Goal: Task Accomplishment & Management: Use online tool/utility

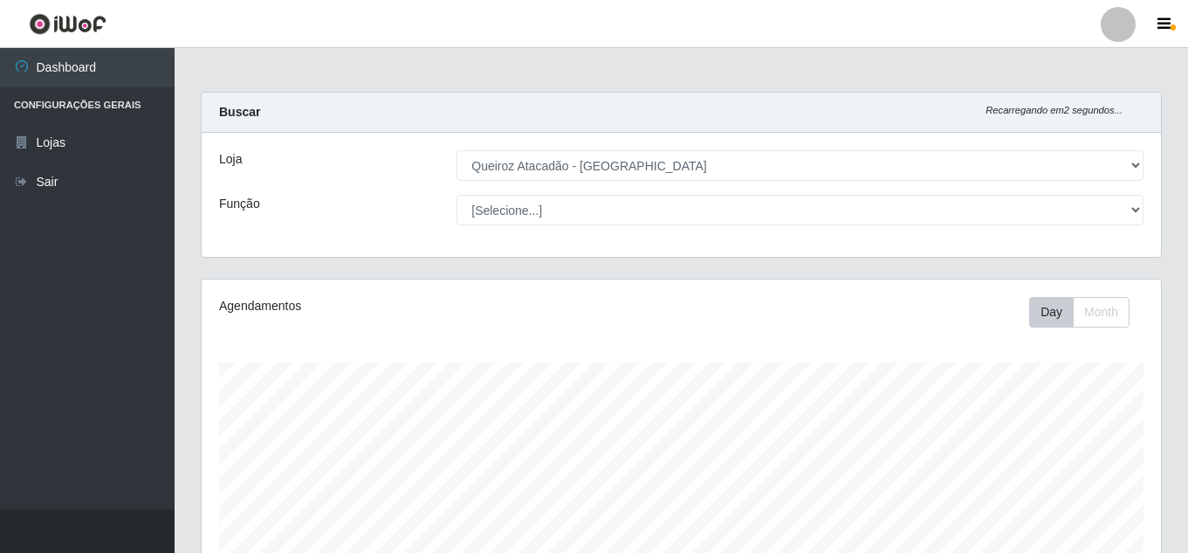
select select "462"
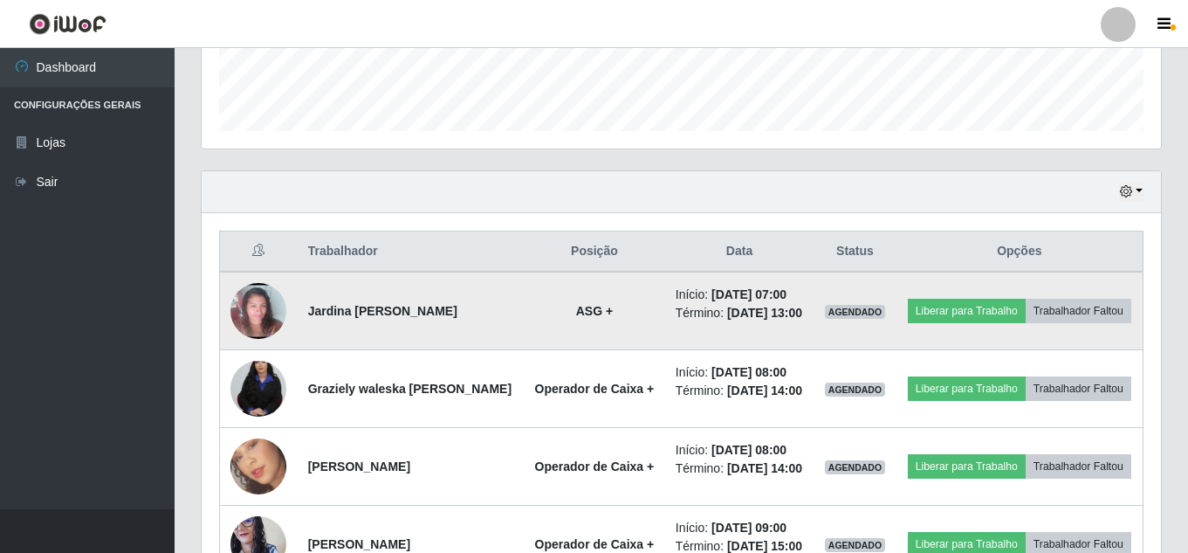
scroll to position [524, 0]
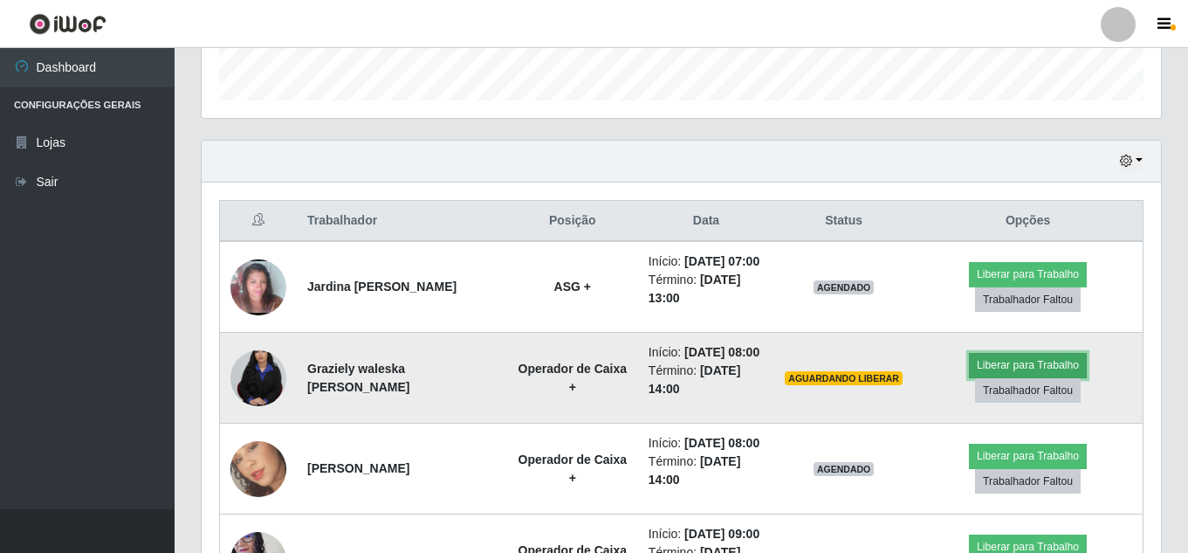
click at [1042, 368] on button "Liberar para Trabalho" at bounding box center [1028, 365] width 118 height 24
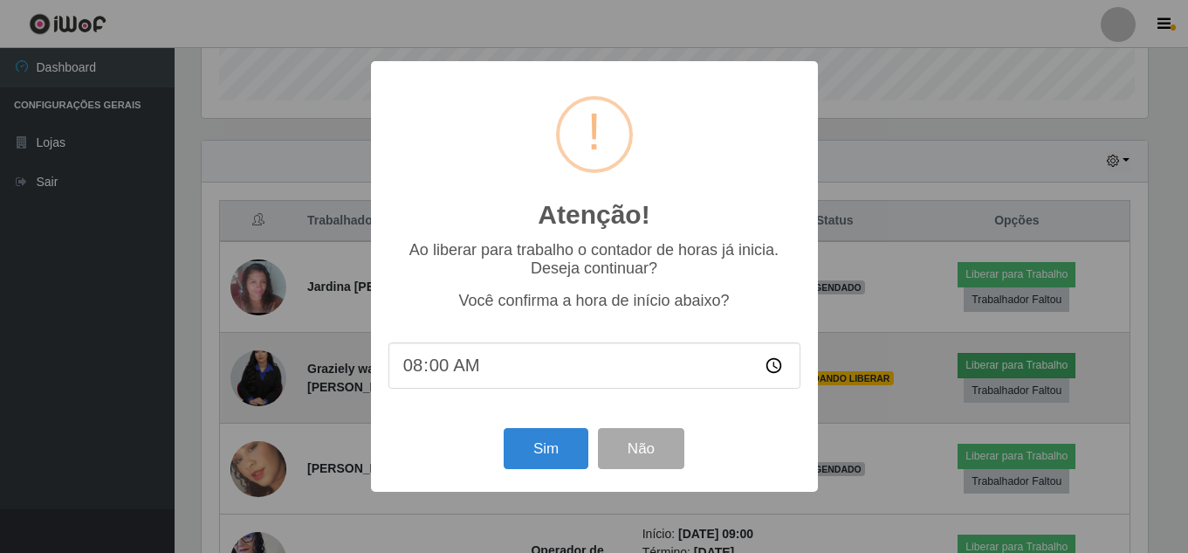
scroll to position [362, 951]
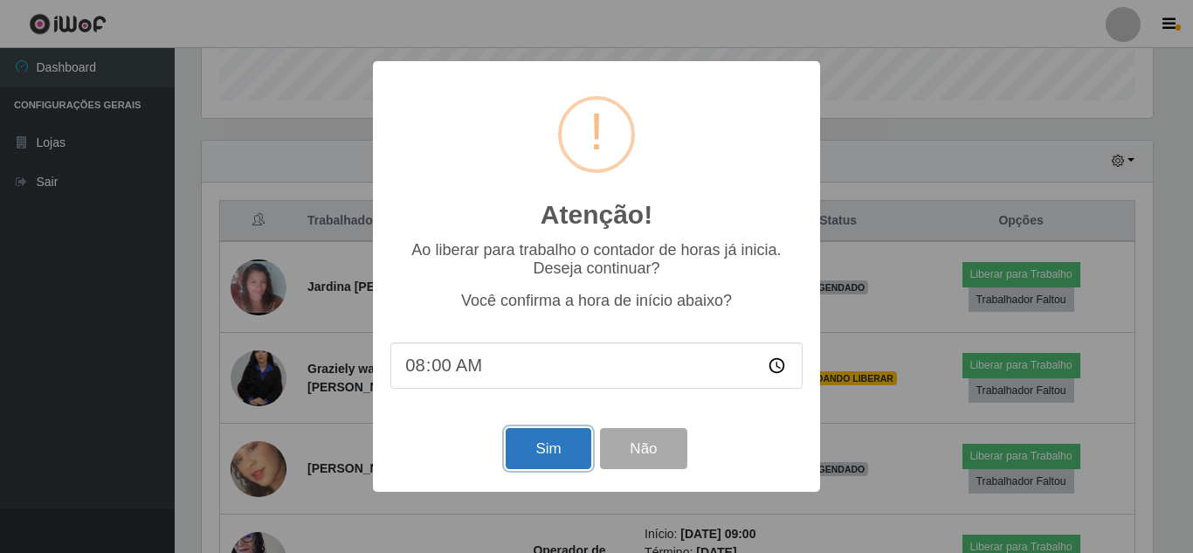
click at [538, 451] on button "Sim" at bounding box center [548, 448] width 85 height 41
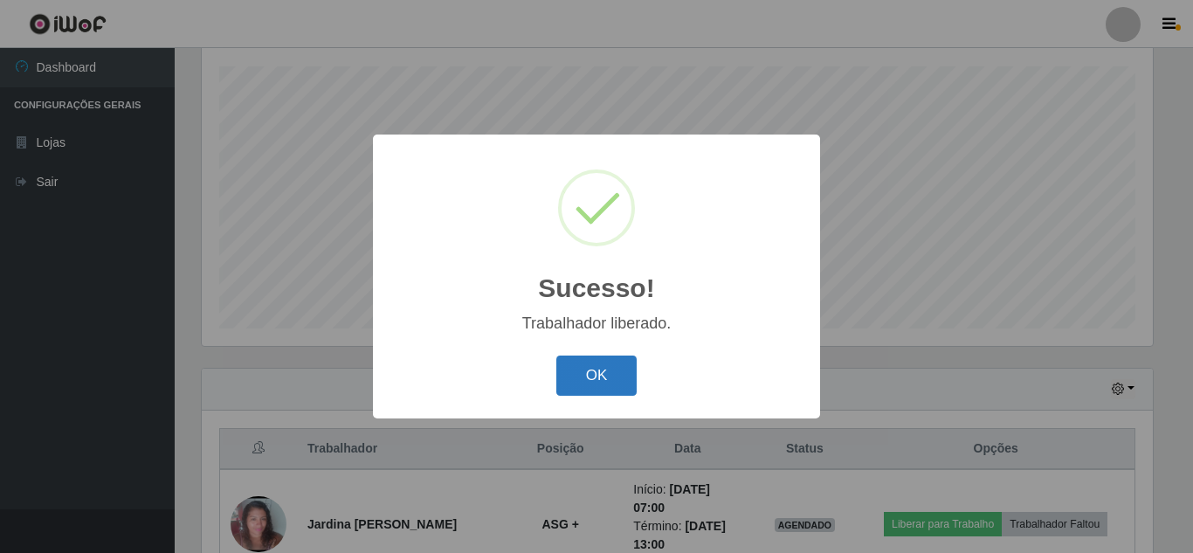
click at [590, 383] on button "OK" at bounding box center [596, 375] width 81 height 41
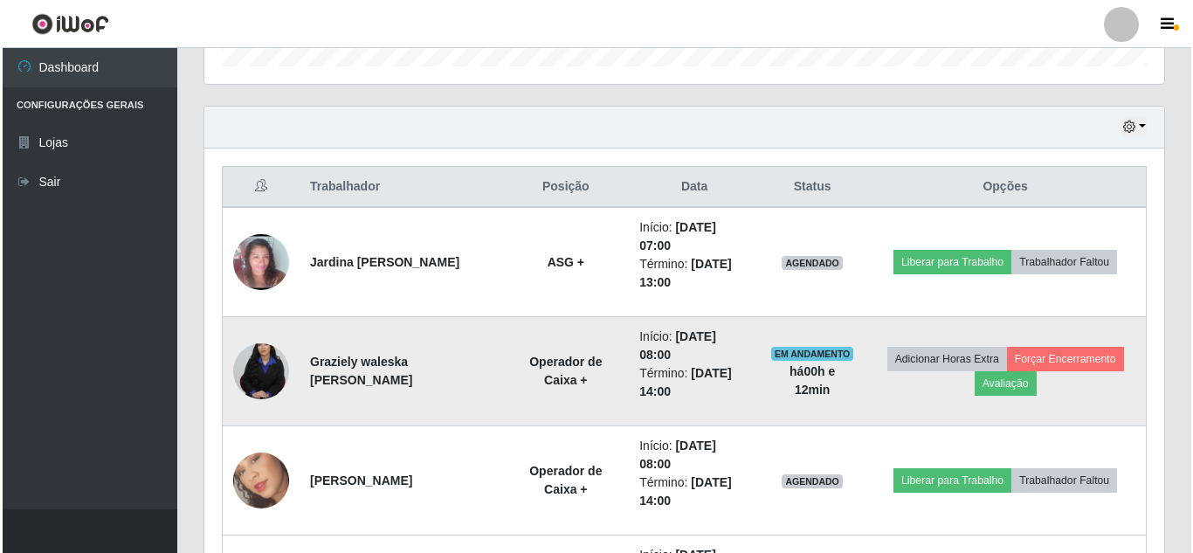
scroll to position [645, 0]
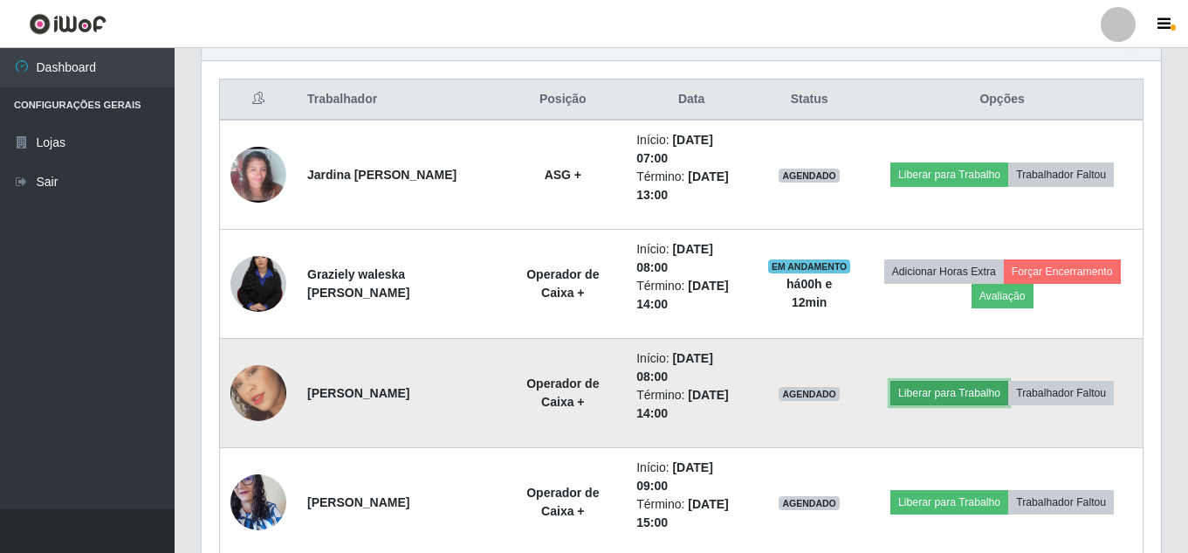
click at [937, 389] on button "Liberar para Trabalho" at bounding box center [950, 393] width 118 height 24
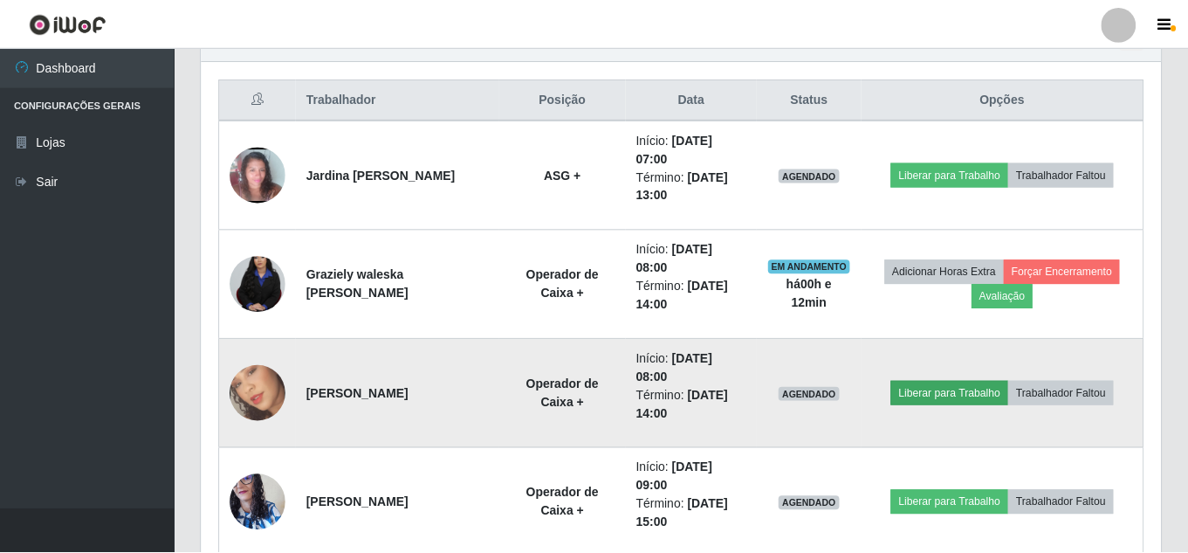
scroll to position [362, 951]
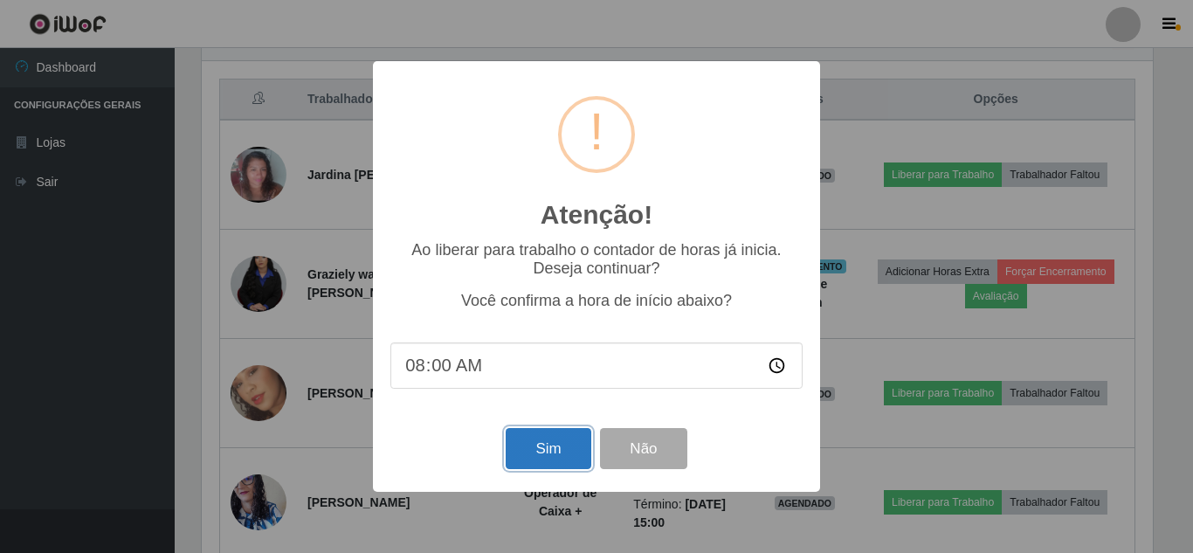
click at [545, 451] on button "Sim" at bounding box center [548, 448] width 85 height 41
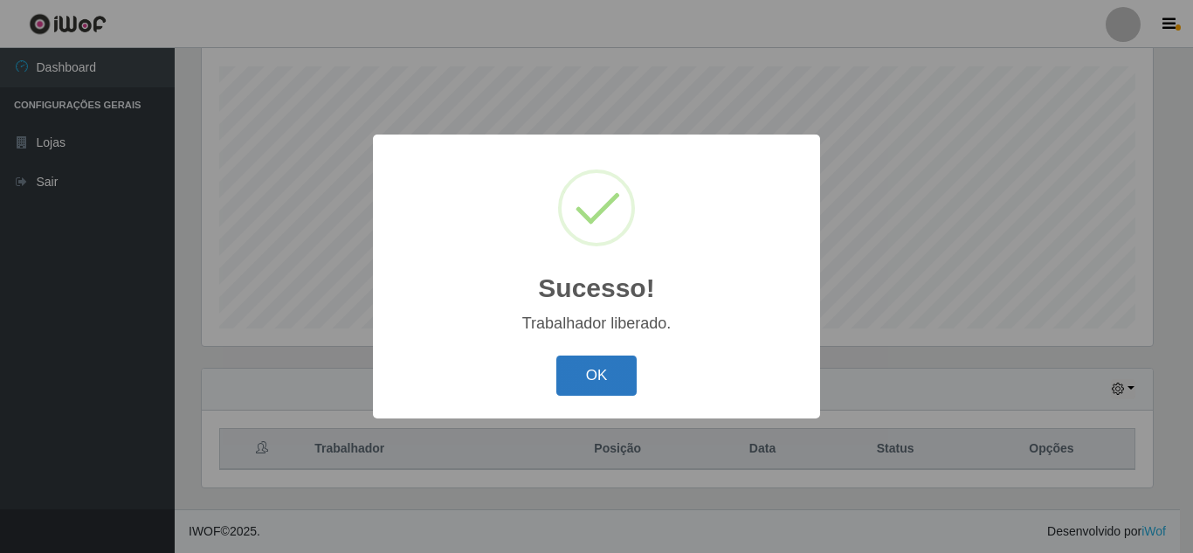
click at [609, 379] on button "OK" at bounding box center [596, 375] width 81 height 41
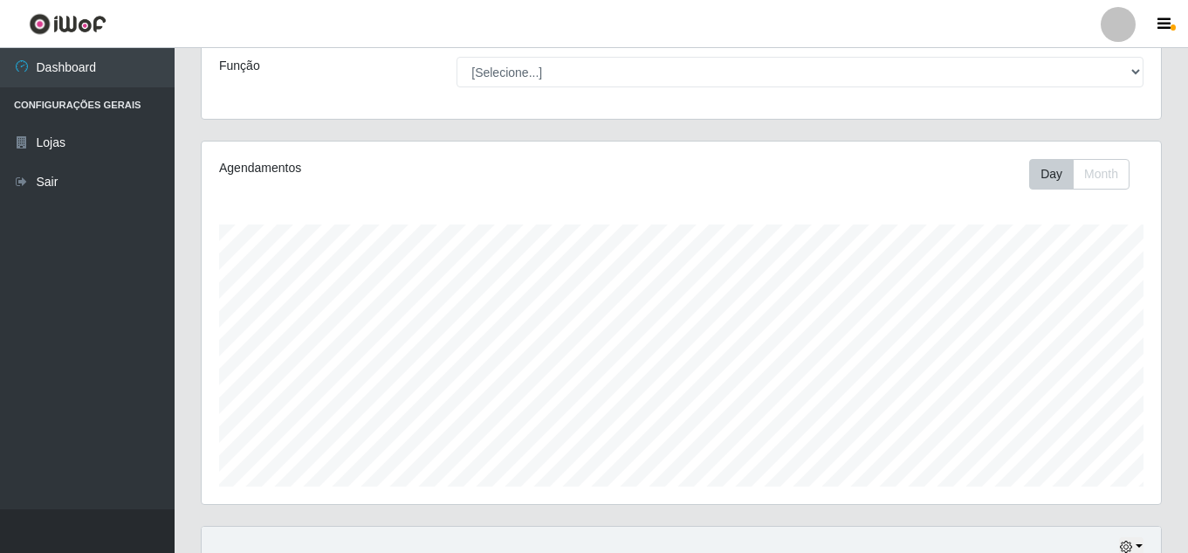
scroll to position [0, 0]
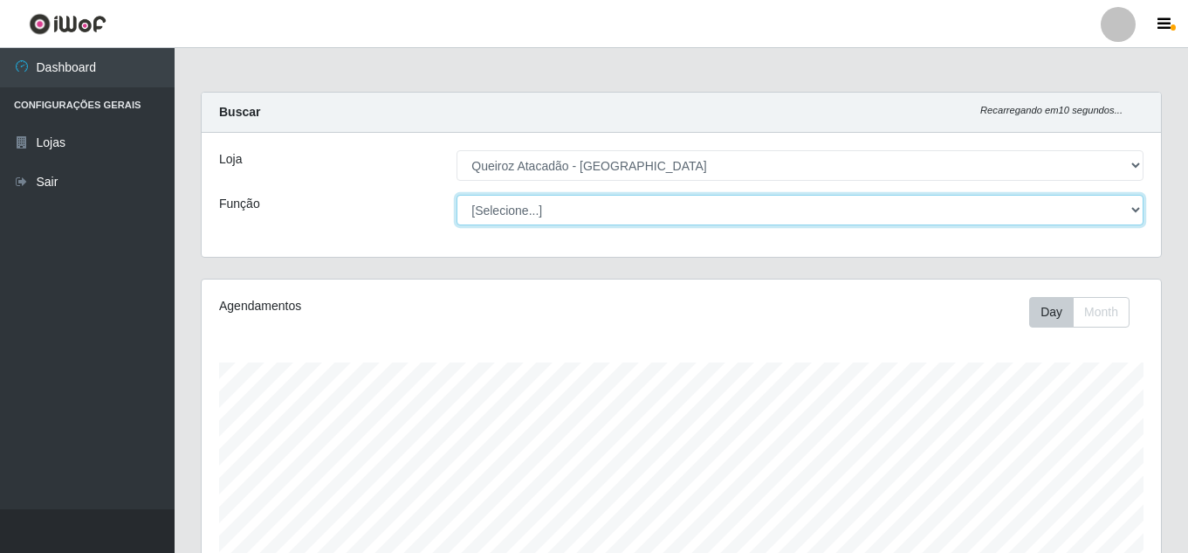
click at [854, 210] on select "[Selecione...] ASG ASG + Embalador Embalador + Embalador ++ Operador de Caixa O…" at bounding box center [800, 210] width 687 height 31
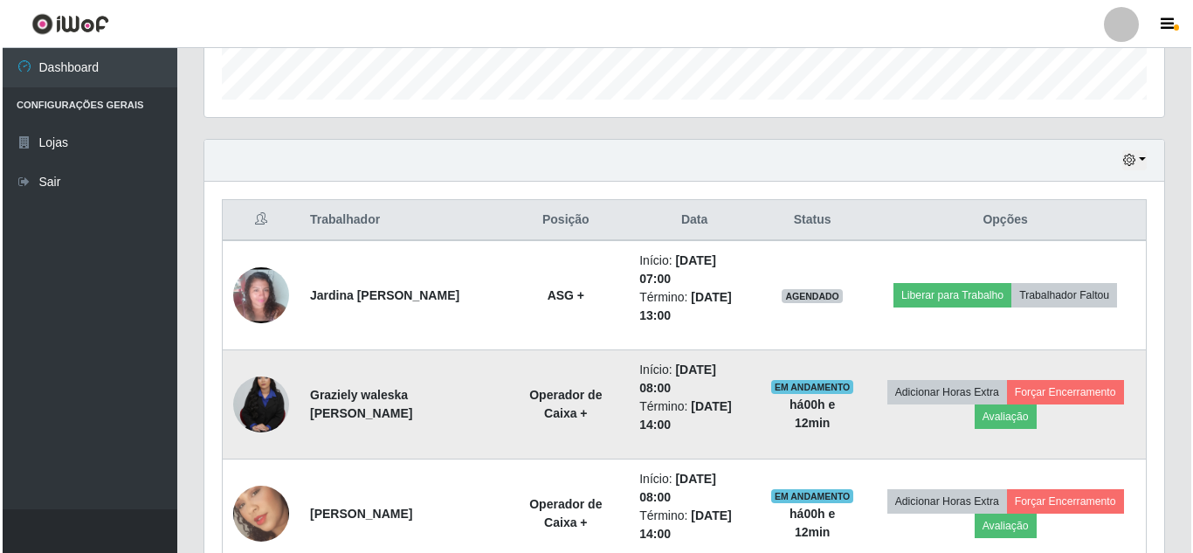
scroll to position [524, 0]
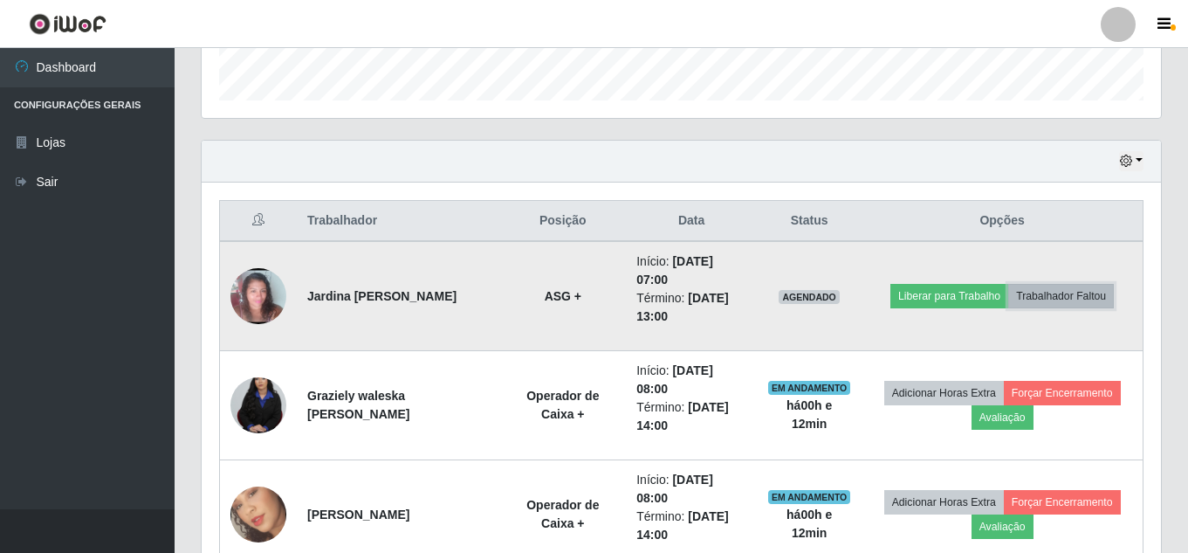
click at [1077, 297] on button "Trabalhador Faltou" at bounding box center [1061, 296] width 106 height 24
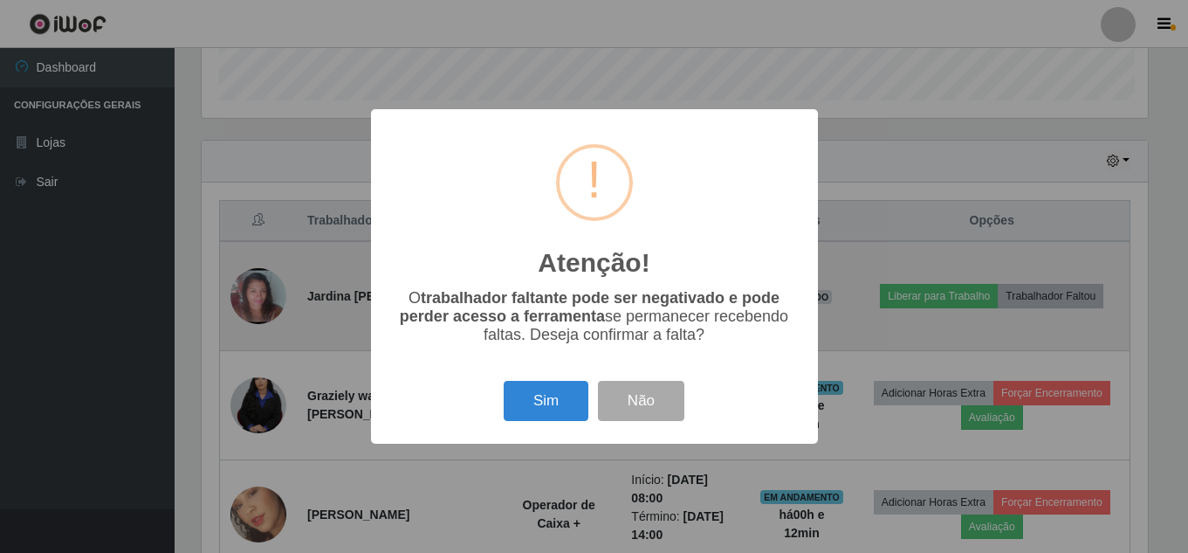
scroll to position [362, 951]
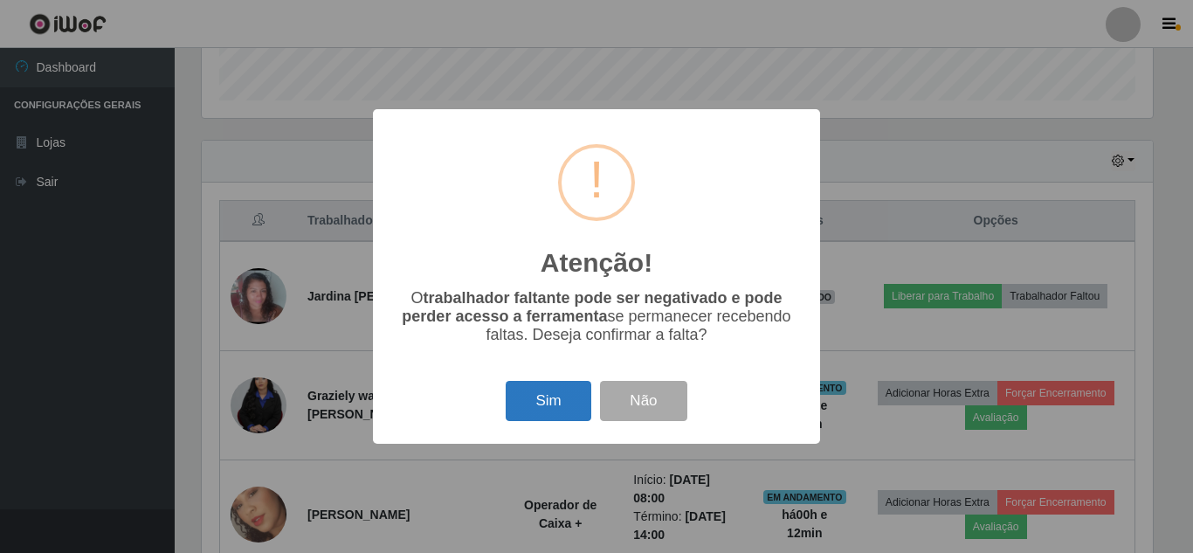
click at [555, 405] on button "Sim" at bounding box center [548, 401] width 85 height 41
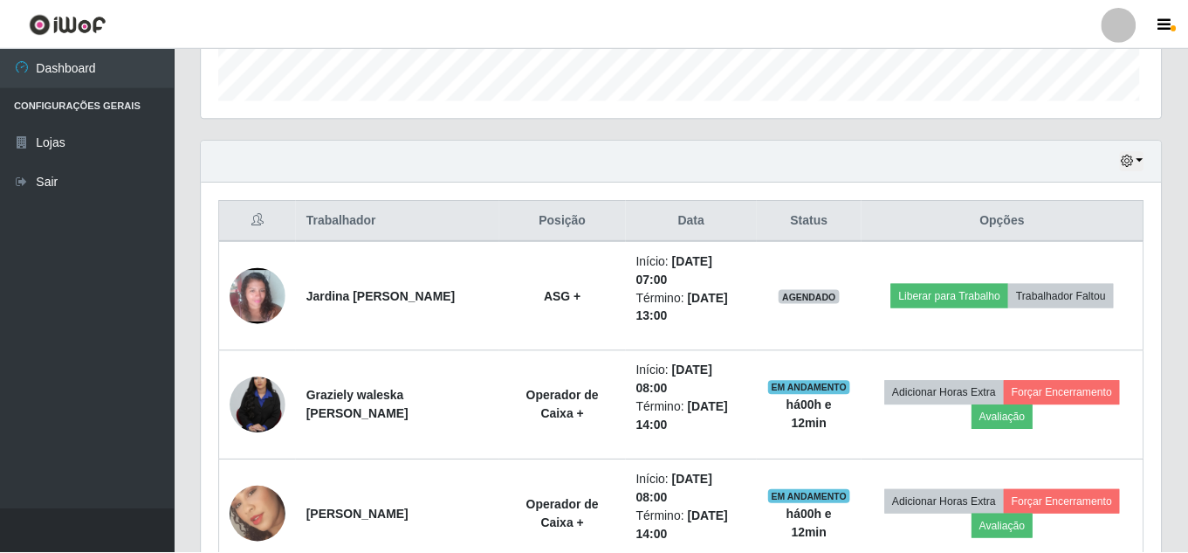
scroll to position [0, 0]
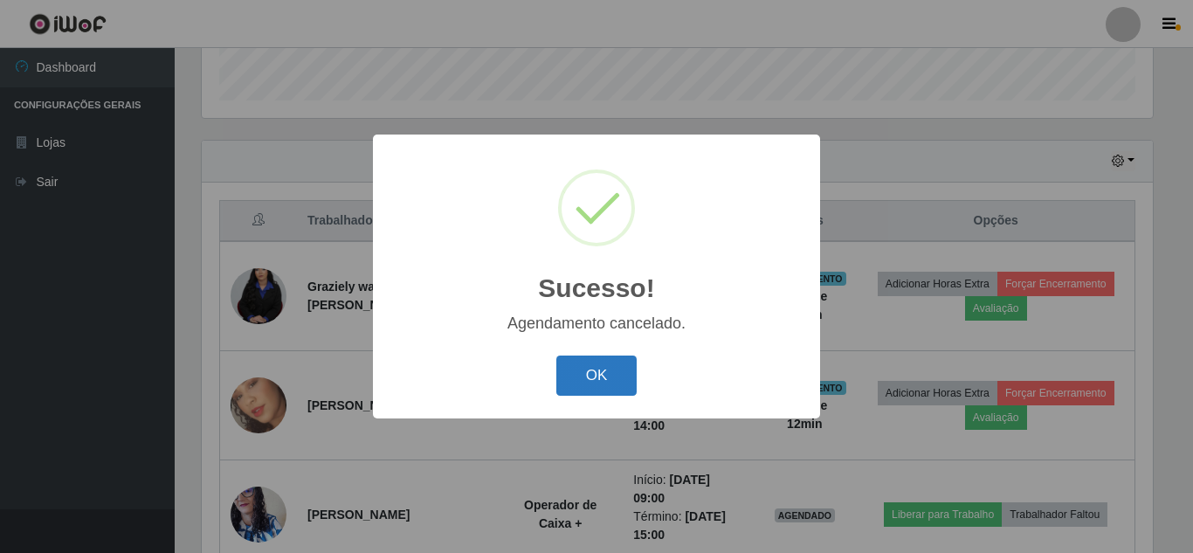
click at [590, 373] on button "OK" at bounding box center [596, 375] width 81 height 41
